Goal: Task Accomplishment & Management: Use online tool/utility

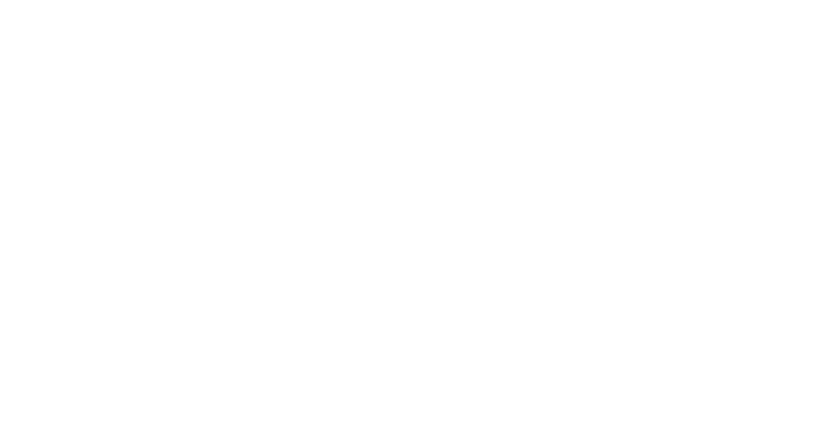
click at [620, 64] on button "Close" at bounding box center [595, 72] width 47 height 21
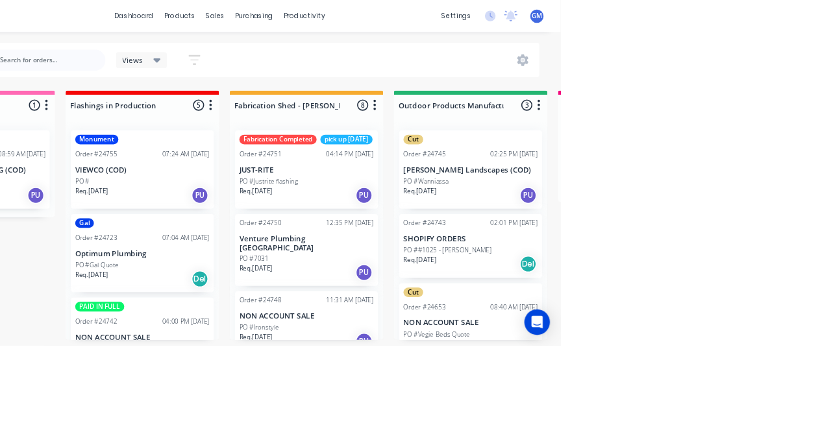
click at [746, 197] on div "Cut Order #24745 02:25 PM 27/08/25 Phillips Landscapes (COD) PO #Wanniassa Req.…" at bounding box center [721, 206] width 174 height 95
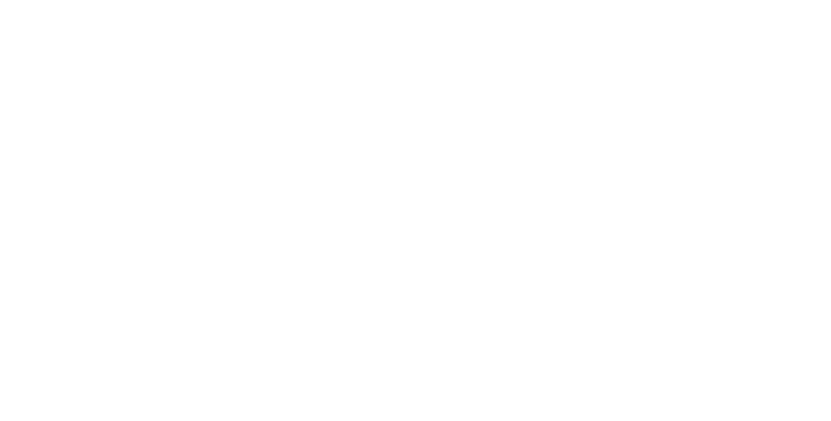
click at [693, 317] on div "Cut" at bounding box center [681, 319] width 24 height 12
type input "Fab"
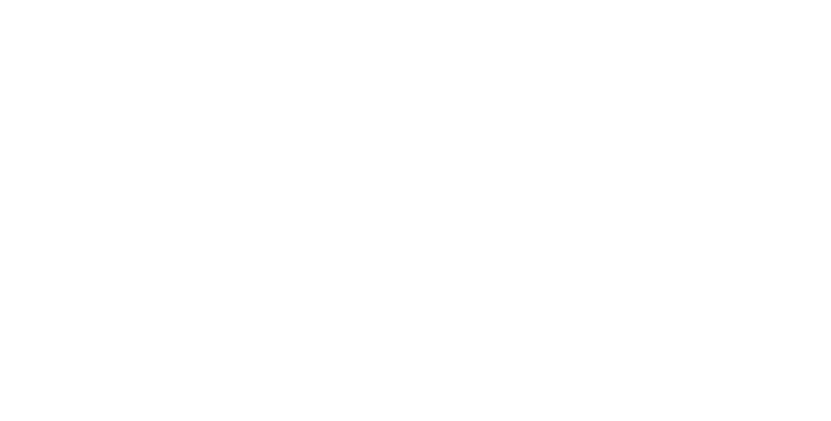
click at [602, 184] on div "Assigned to Add team member" at bounding box center [537, 171] width 130 height 137
click at [620, 74] on button "Close" at bounding box center [595, 72] width 47 height 21
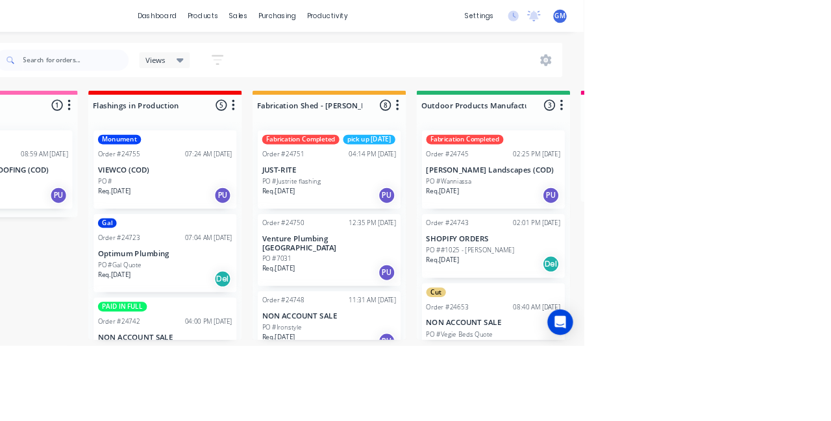
click at [746, 384] on div "Cut Order #24653 08:40 AM 25/08/25 NON ACCOUNT SALE PO #Vegie Beds Quote Req. 1…" at bounding box center [721, 392] width 174 height 95
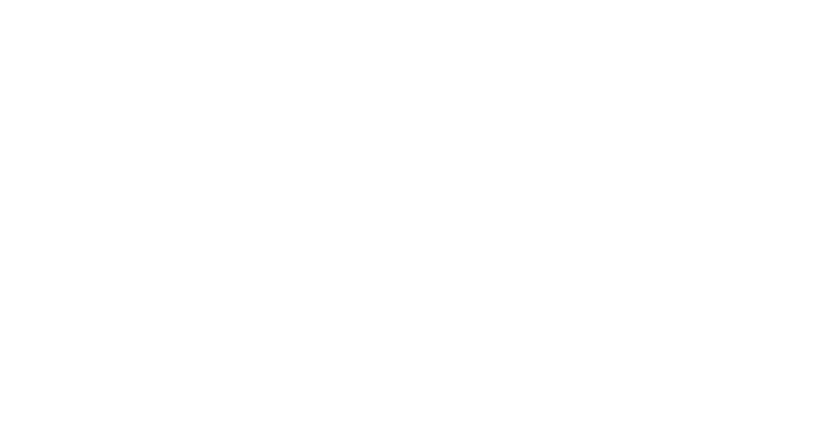
click at [620, 68] on button "Close" at bounding box center [595, 72] width 47 height 21
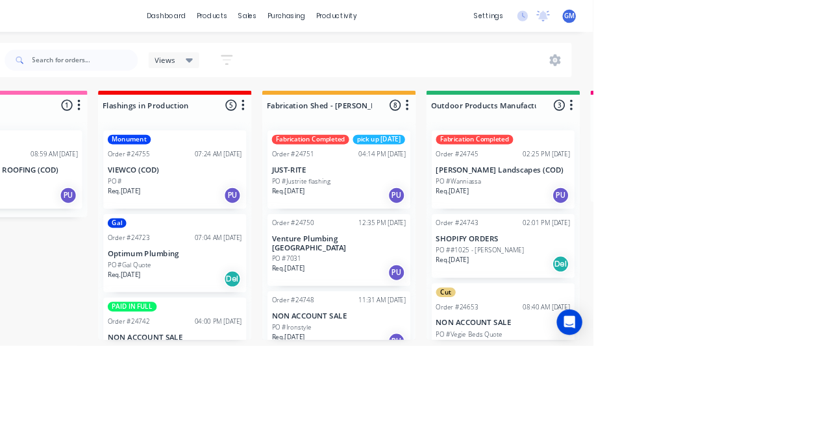
click at [712, 294] on p "SHOPIFY ORDERS" at bounding box center [721, 291] width 164 height 11
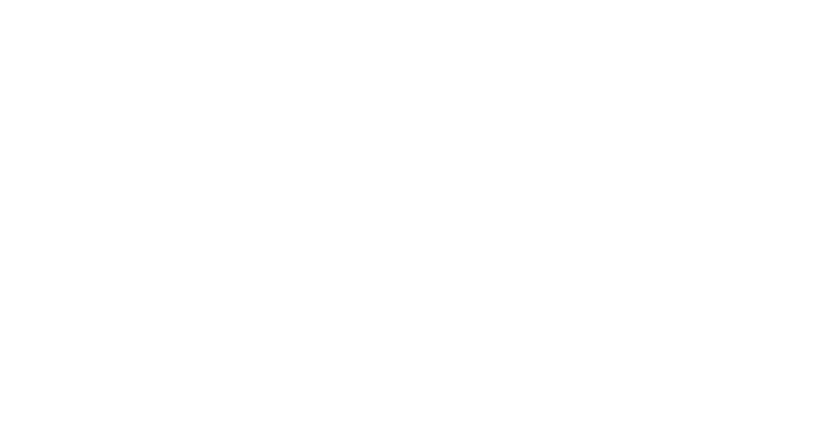
scroll to position [386, 0]
click at [265, 173] on div at bounding box center [253, 186] width 26 height 26
click at [265, 191] on div at bounding box center [253, 204] width 26 height 26
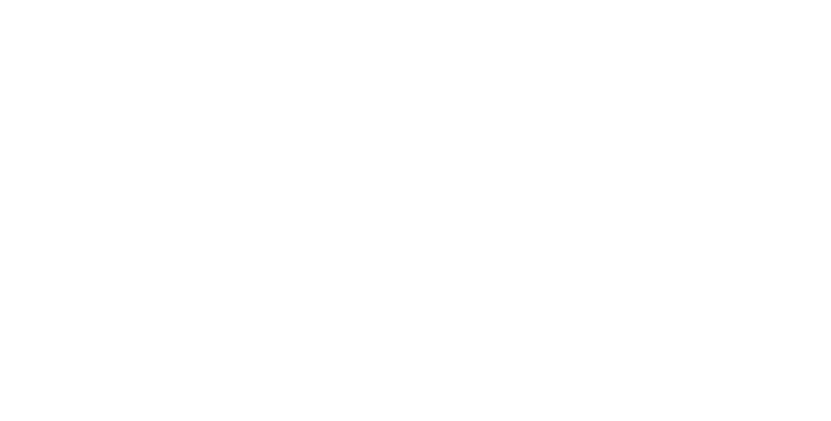
click at [265, 286] on div at bounding box center [253, 299] width 26 height 26
click at [265, 185] on div at bounding box center [253, 198] width 26 height 26
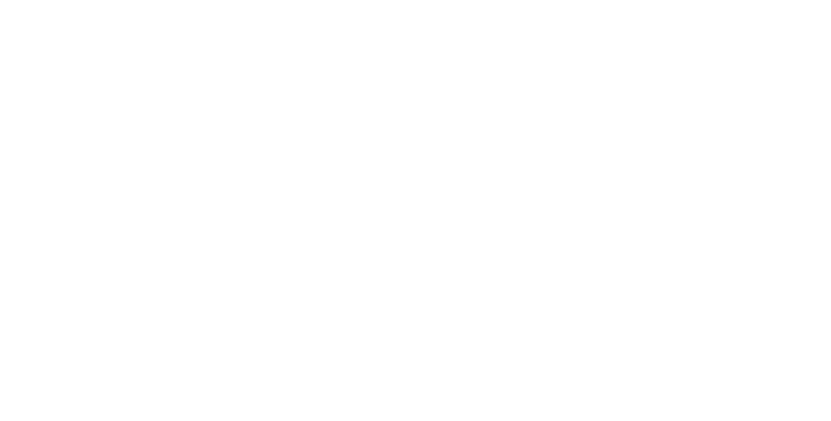
scroll to position [1320, 0]
click at [265, 196] on div at bounding box center [253, 209] width 26 height 26
click at [265, 212] on div at bounding box center [253, 225] width 26 height 26
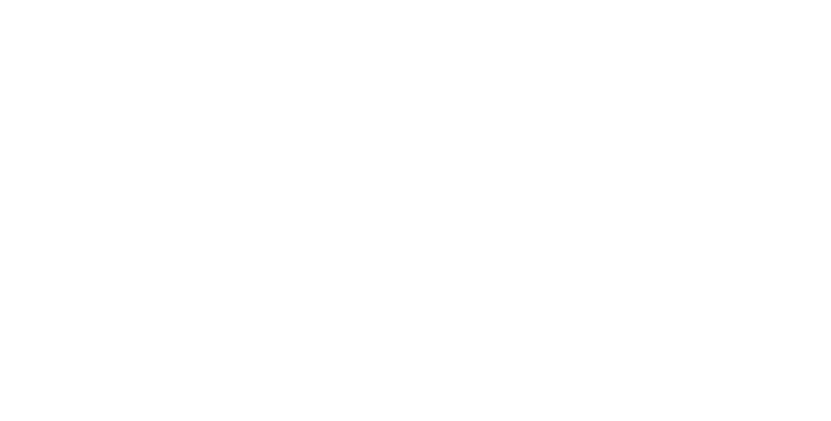
click at [265, 260] on div at bounding box center [253, 273] width 26 height 26
click at [620, 69] on button "Close" at bounding box center [595, 72] width 47 height 21
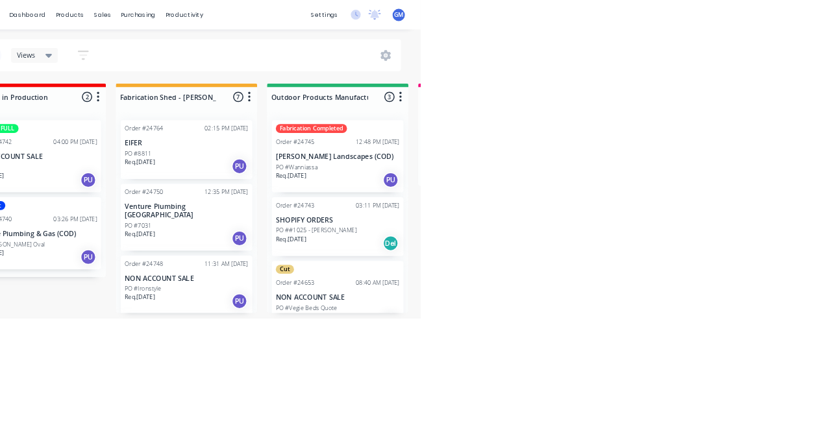
click at [747, 293] on p "SHOPIFY ORDERS" at bounding box center [721, 291] width 164 height 11
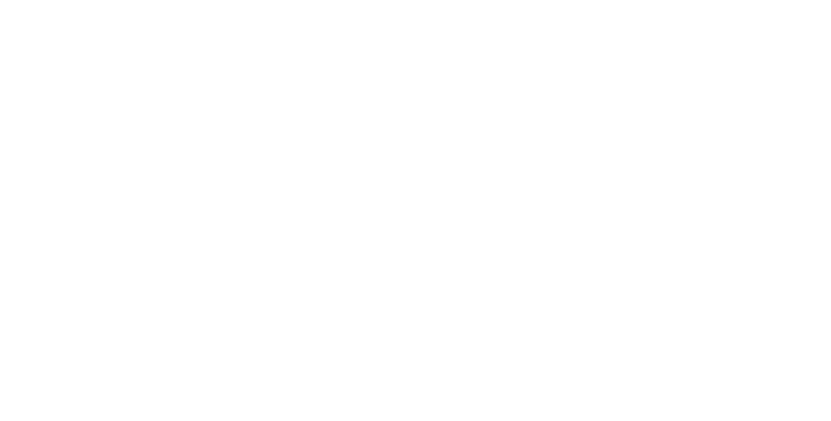
scroll to position [419, 0]
click at [265, 393] on div at bounding box center [253, 406] width 26 height 26
click at [722, 318] on button "Add labels" at bounding box center [693, 322] width 60 height 18
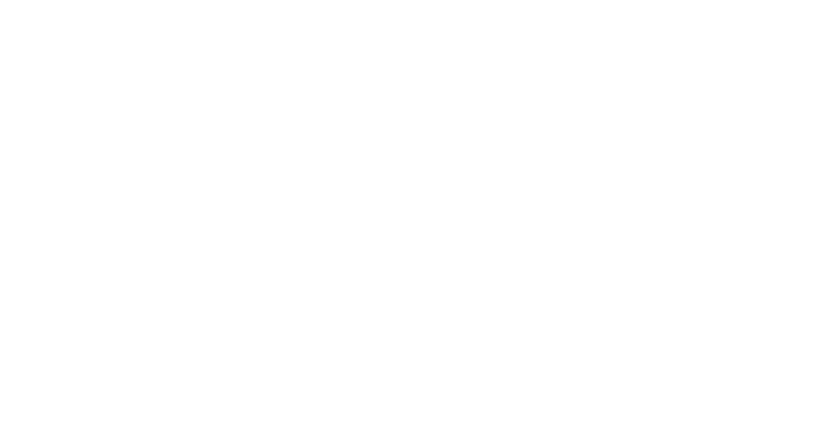
type input "Fab"
click at [461, 197] on div "Required [DATE]" at bounding box center [425, 171] width 71 height 137
click at [620, 80] on button "Close" at bounding box center [595, 72] width 47 height 21
